Goal: Task Accomplishment & Management: Use online tool/utility

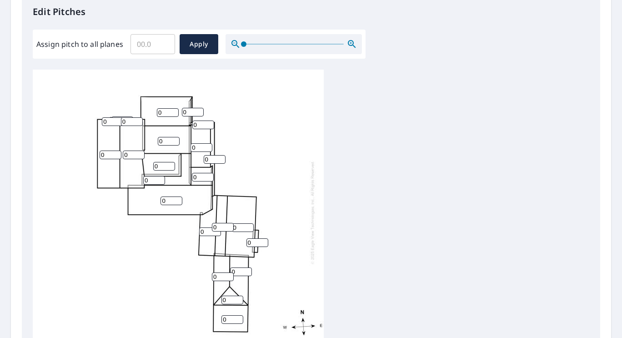
scroll to position [251, 0]
click at [111, 120] on input "0" at bounding box center [113, 120] width 22 height 9
type input "8"
click at [127, 120] on input "0" at bounding box center [132, 120] width 22 height 9
type input "8"
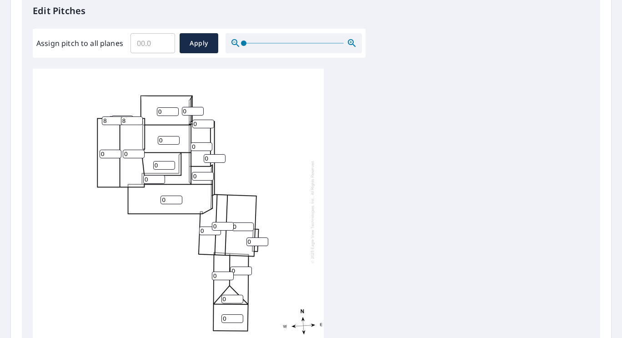
click at [166, 109] on input "0" at bounding box center [168, 111] width 22 height 9
type input "6"
click at [154, 48] on input "Assign pitch to all planes" at bounding box center [152, 42] width 45 height 25
type input "6"
click at [199, 45] on span "Apply" at bounding box center [199, 43] width 24 height 11
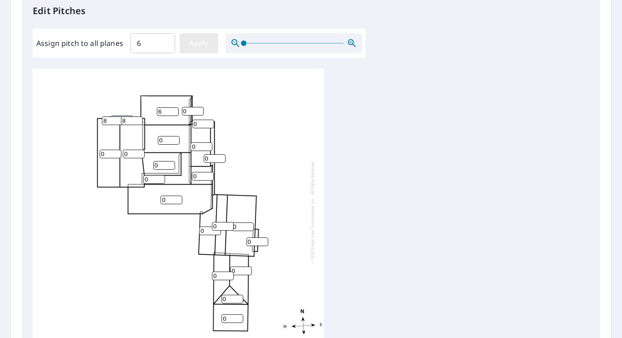
type input "6"
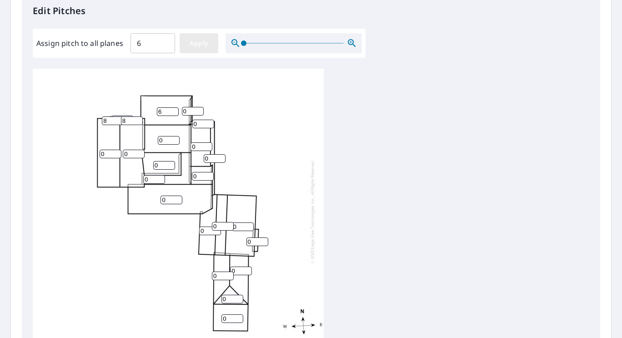
type input "6"
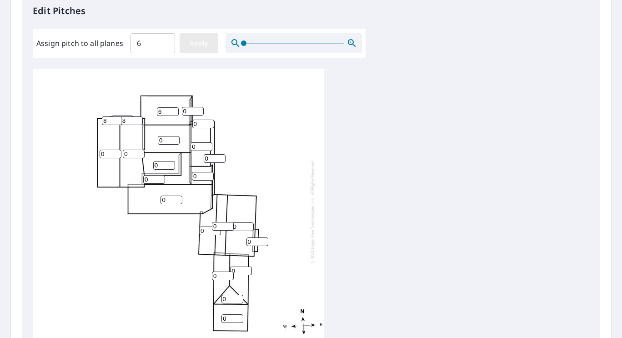
type input "6"
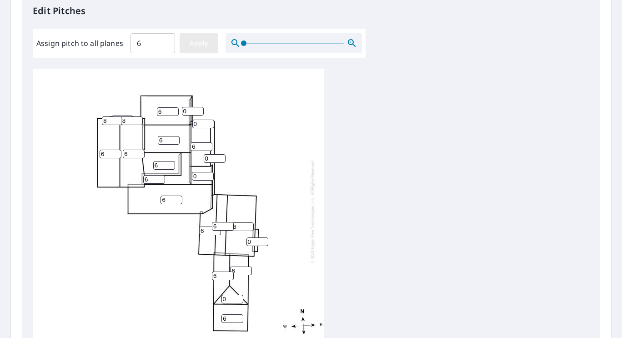
type input "6"
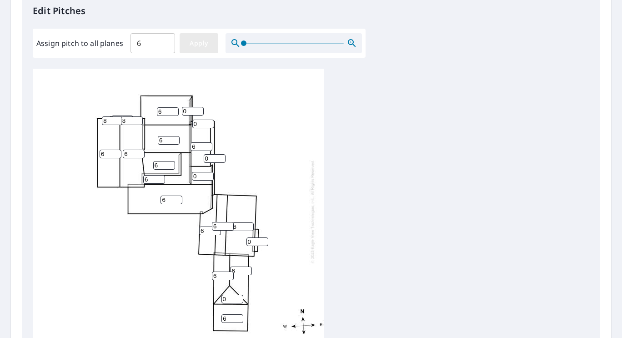
type input "6"
click at [139, 118] on input "7" at bounding box center [132, 120] width 22 height 9
type input "8"
click at [139, 118] on input "8" at bounding box center [132, 120] width 22 height 9
click at [119, 118] on input "7" at bounding box center [113, 120] width 22 height 9
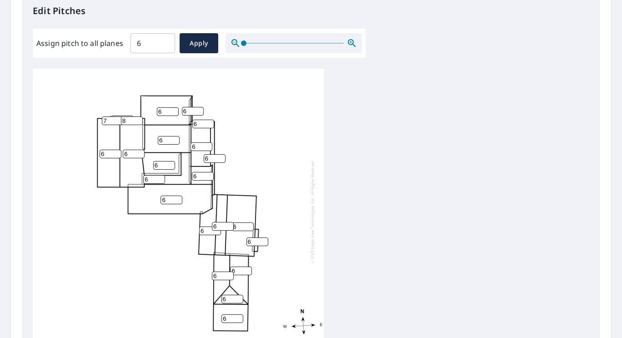
type input "8"
click at [119, 118] on input "8" at bounding box center [113, 120] width 22 height 9
click at [200, 146] on input "6" at bounding box center [202, 146] width 22 height 9
type input "0"
click at [162, 164] on input "6" at bounding box center [164, 165] width 22 height 9
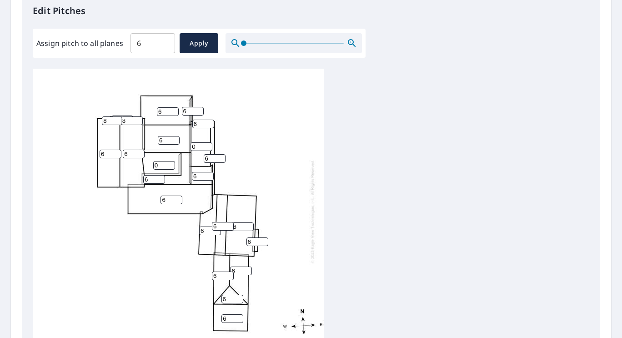
type input "0"
click at [215, 156] on input "6" at bounding box center [215, 158] width 22 height 9
type input "10"
click at [201, 123] on input "6" at bounding box center [203, 124] width 22 height 9
type input "11"
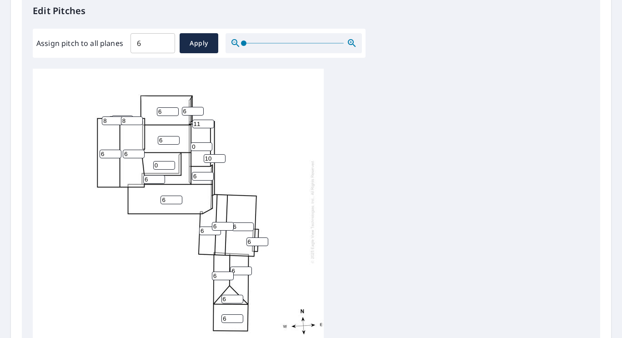
click at [213, 157] on input "10" at bounding box center [215, 158] width 22 height 9
type input "11"
click at [231, 317] on input "6" at bounding box center [232, 318] width 22 height 9
click at [202, 45] on span "Apply" at bounding box center [199, 43] width 24 height 11
type input "6"
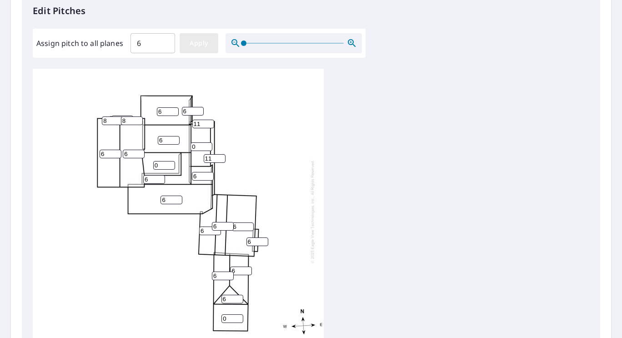
type input "6"
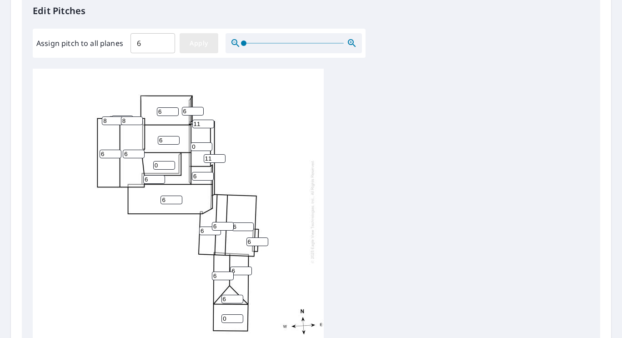
type input "6"
click at [164, 166] on input "6" at bounding box center [164, 165] width 22 height 9
type input "0"
click at [196, 144] on input "6" at bounding box center [202, 146] width 22 height 9
type input "0"
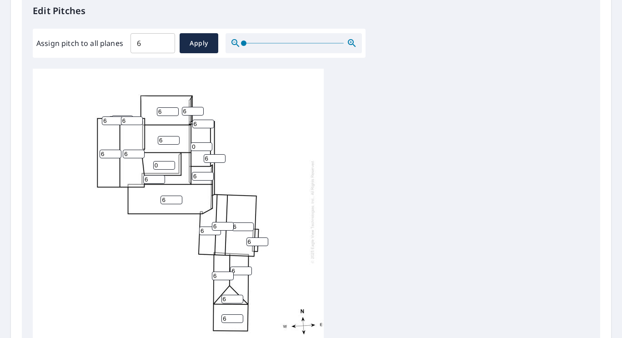
click at [203, 127] on input "6" at bounding box center [203, 124] width 22 height 9
type input "11"
click at [213, 160] on input "6" at bounding box center [215, 158] width 22 height 9
type input "11"
click at [231, 319] on input "6" at bounding box center [232, 318] width 22 height 9
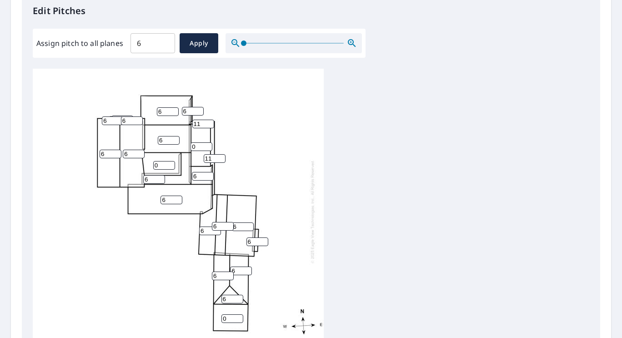
type input "0"
click at [127, 119] on input "6" at bounding box center [132, 120] width 22 height 9
type input "9"
type input "8"
click at [110, 120] on input "6" at bounding box center [113, 120] width 22 height 9
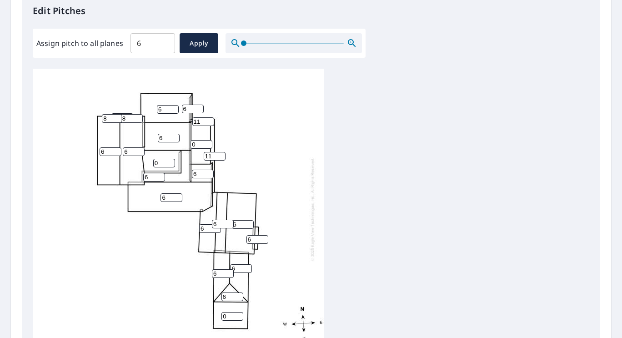
scroll to position [381, 0]
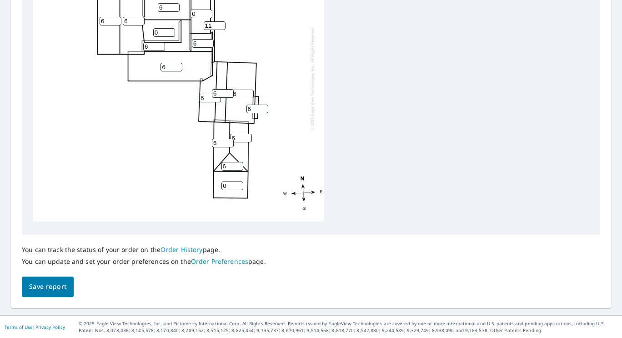
type input "8"
click at [48, 290] on span "Save report" at bounding box center [47, 286] width 37 height 11
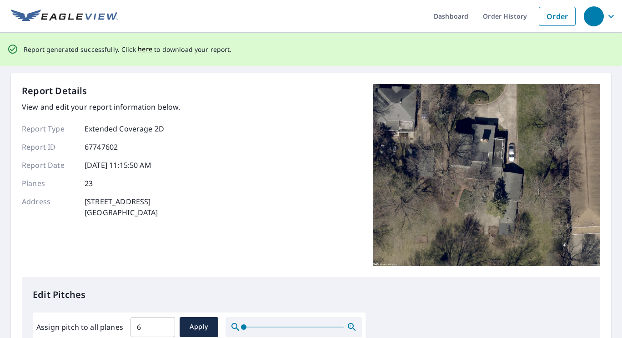
scroll to position [0, 0]
click at [143, 52] on span "here" at bounding box center [145, 49] width 15 height 11
